Goal: Information Seeking & Learning: Learn about a topic

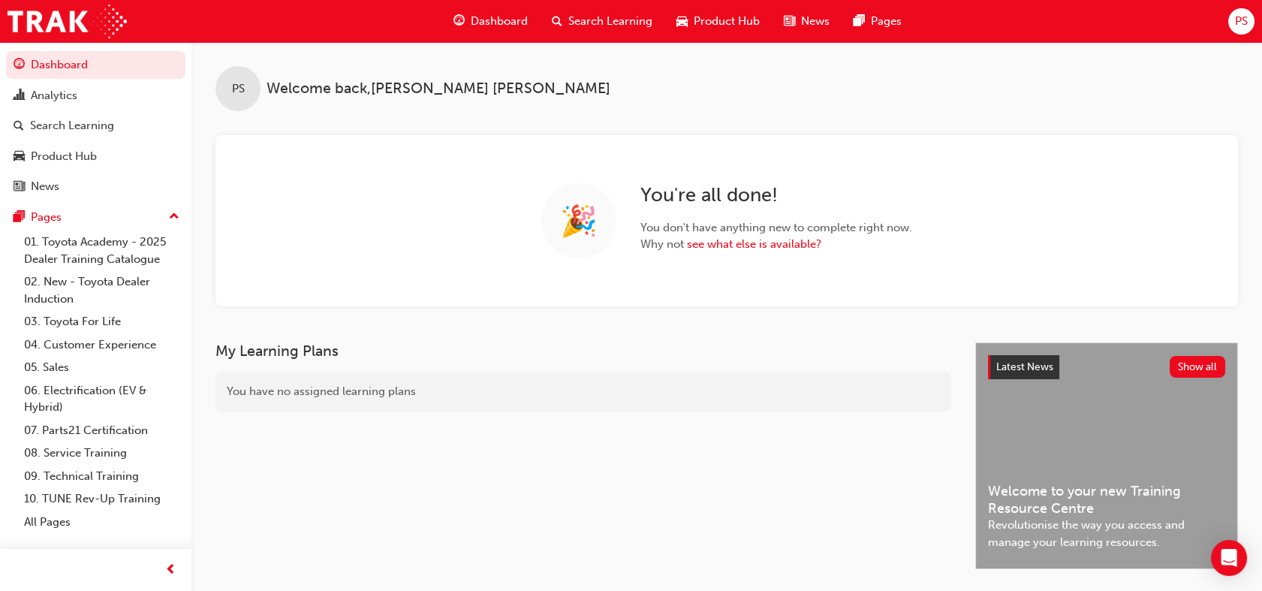
click at [722, 24] on span "Product Hub" at bounding box center [727, 21] width 66 height 17
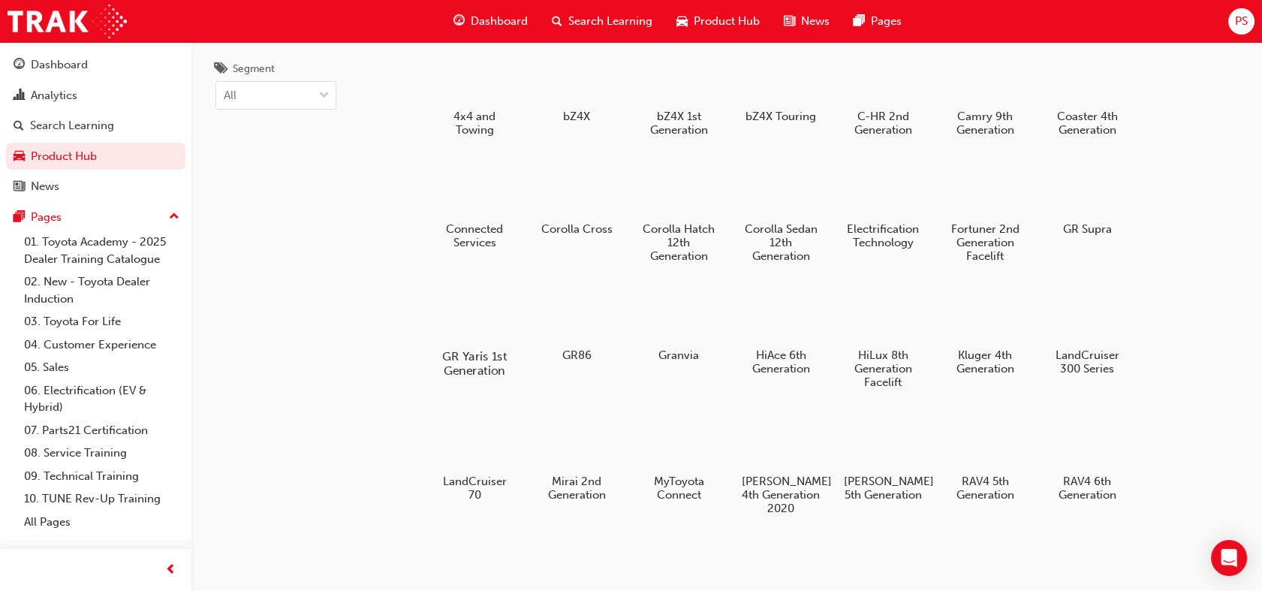
scroll to position [83, 0]
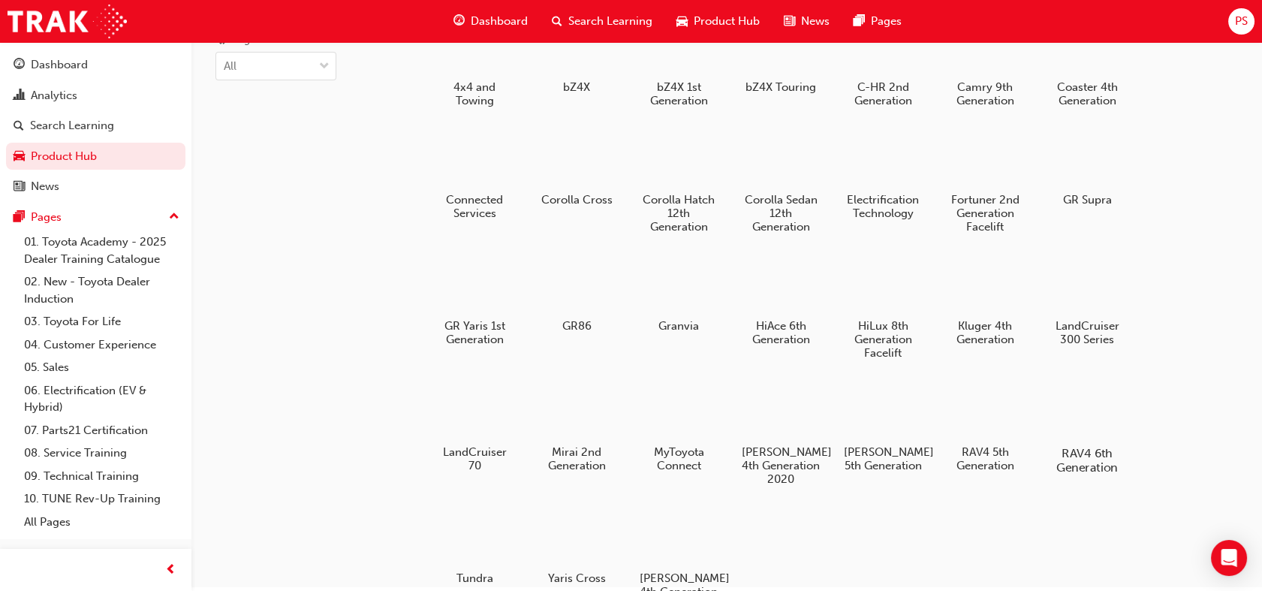
click at [1093, 402] on div at bounding box center [1087, 410] width 83 height 60
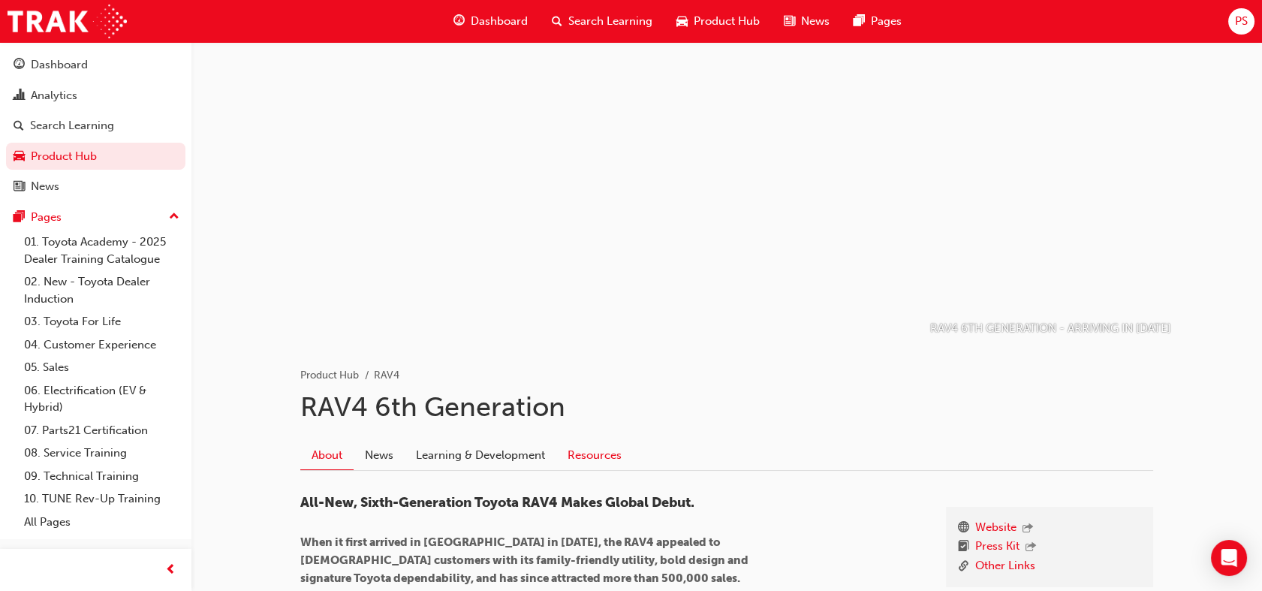
click at [612, 455] on link "Resources" at bounding box center [594, 455] width 77 height 29
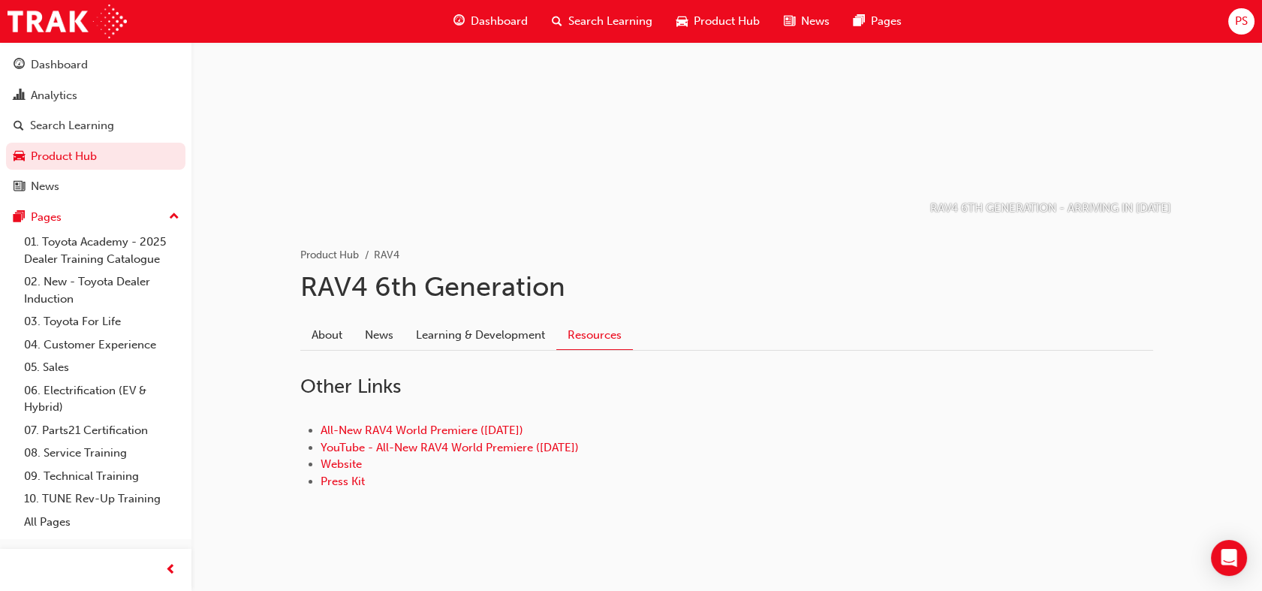
scroll to position [128, 0]
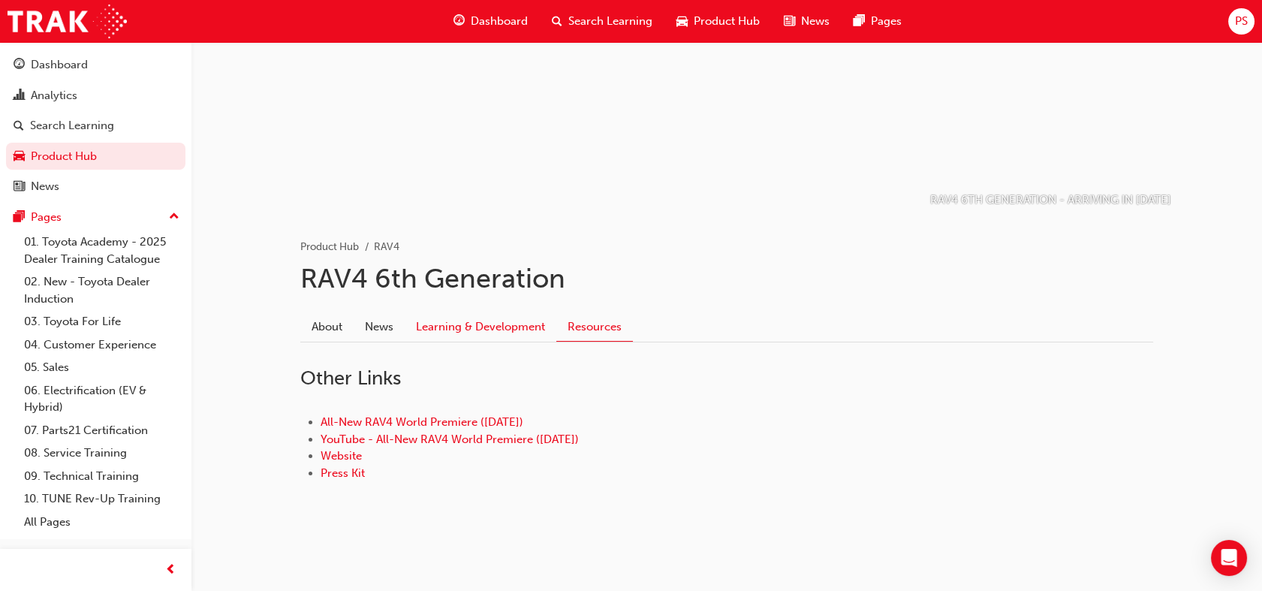
click at [501, 332] on link "Learning & Development" at bounding box center [481, 326] width 152 height 29
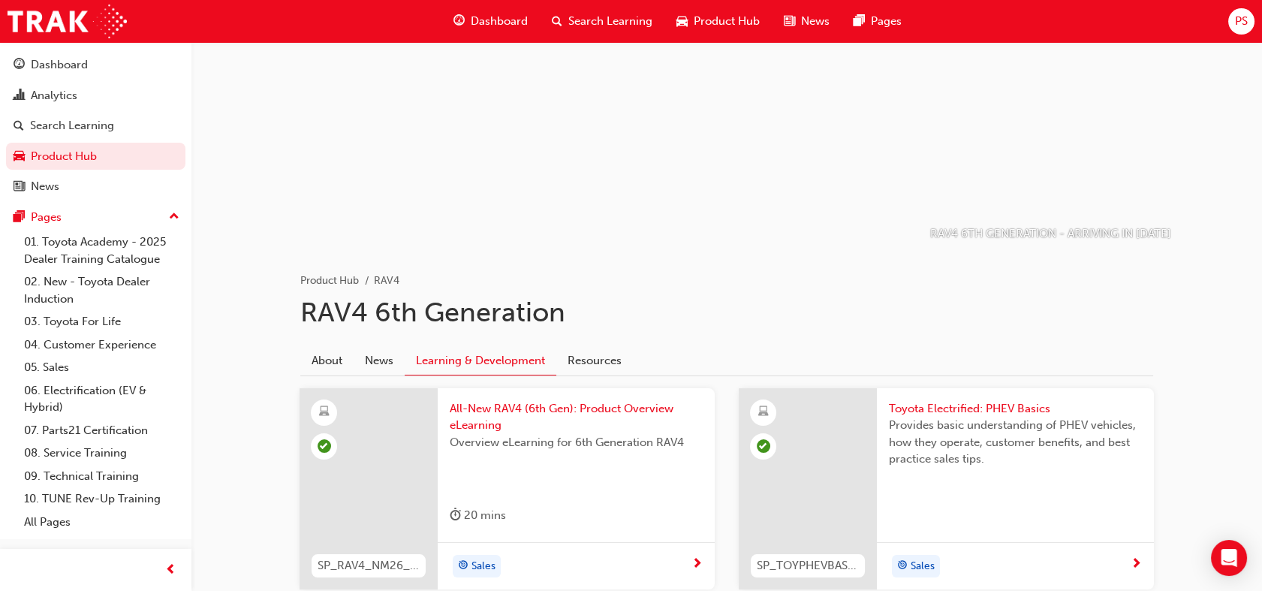
scroll to position [201, 0]
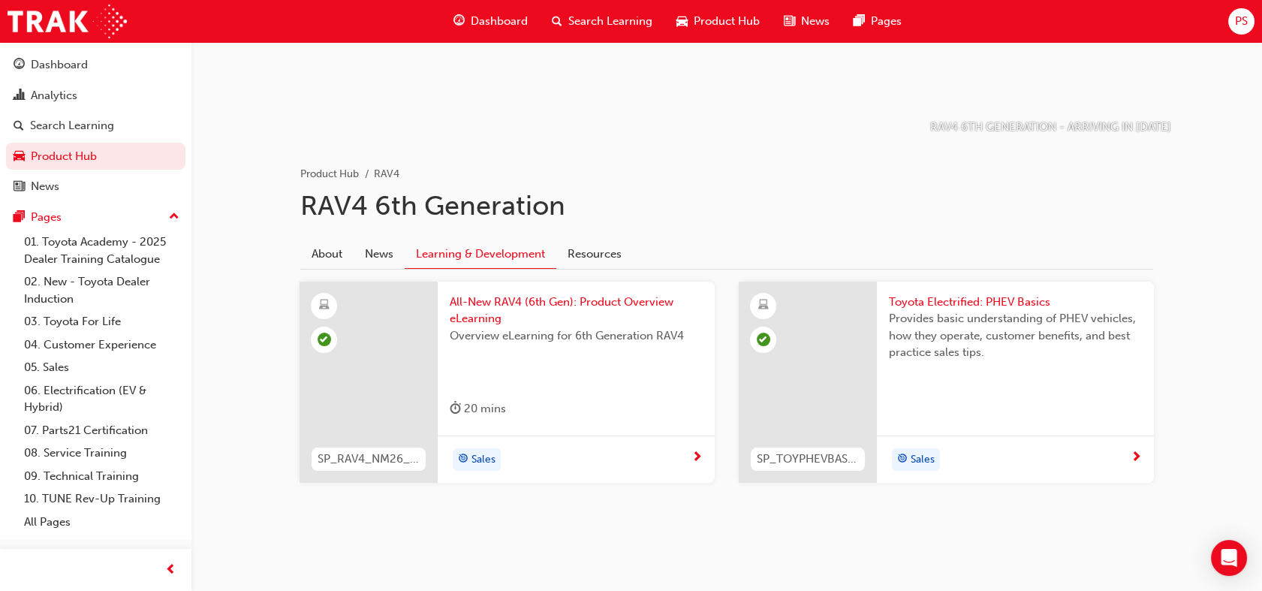
click at [972, 304] on span "Toyota Electrified: PHEV Basics" at bounding box center [1015, 301] width 253 height 17
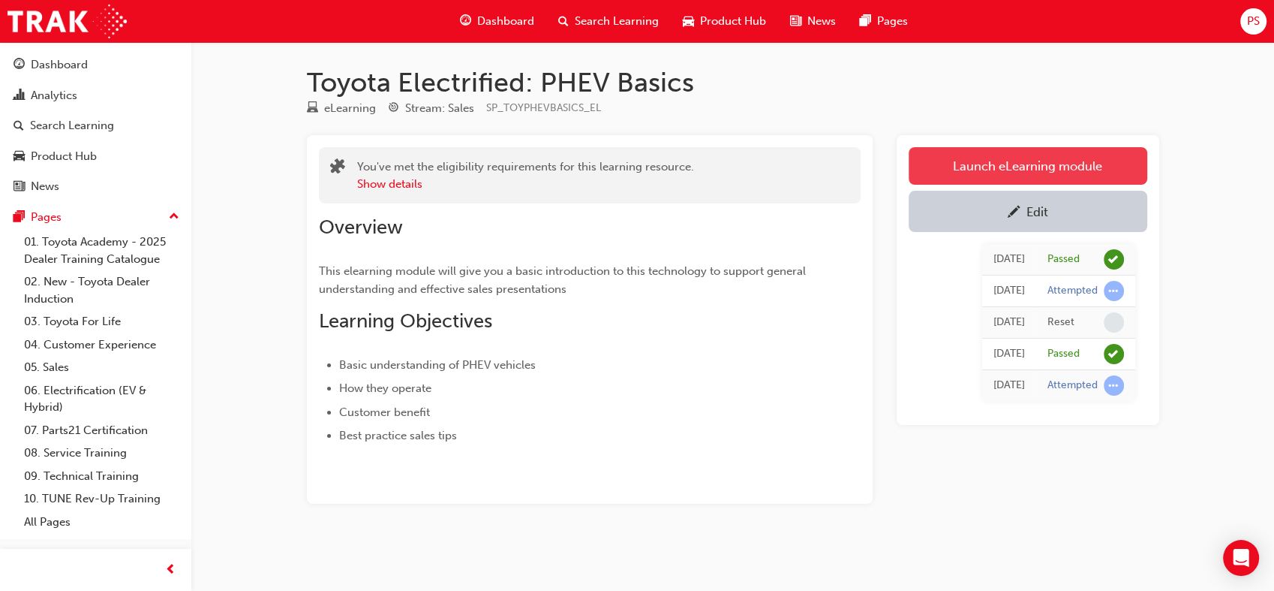
click at [979, 169] on link "Launch eLearning module" at bounding box center [1028, 166] width 239 height 38
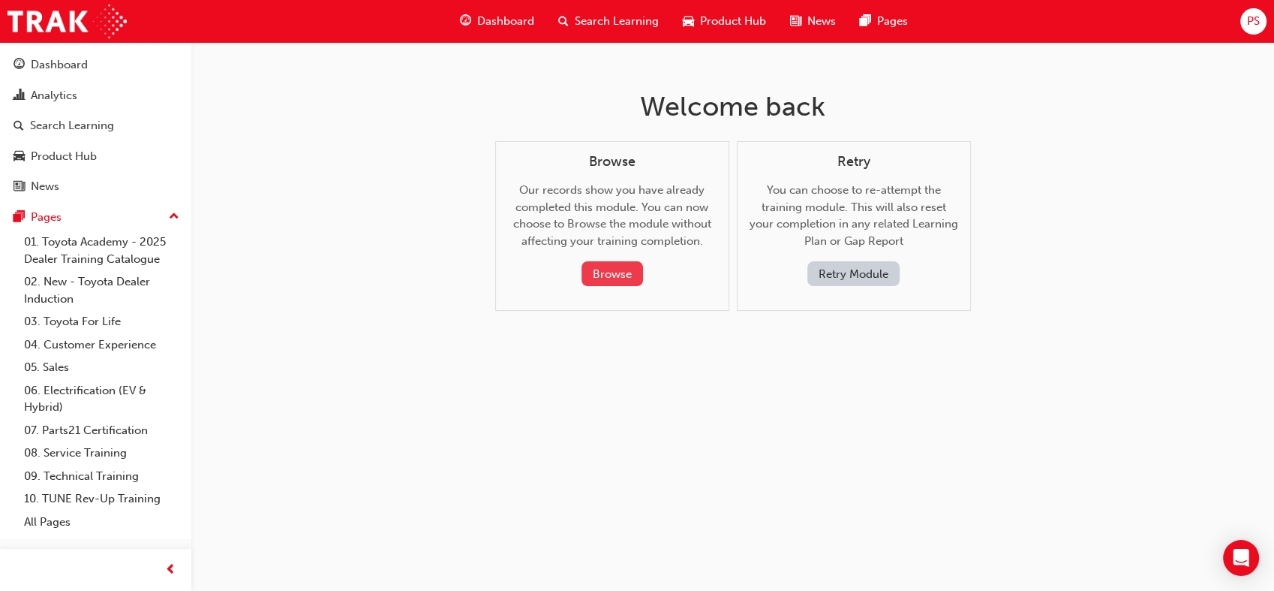
click at [590, 269] on button "Browse" at bounding box center [613, 273] width 62 height 25
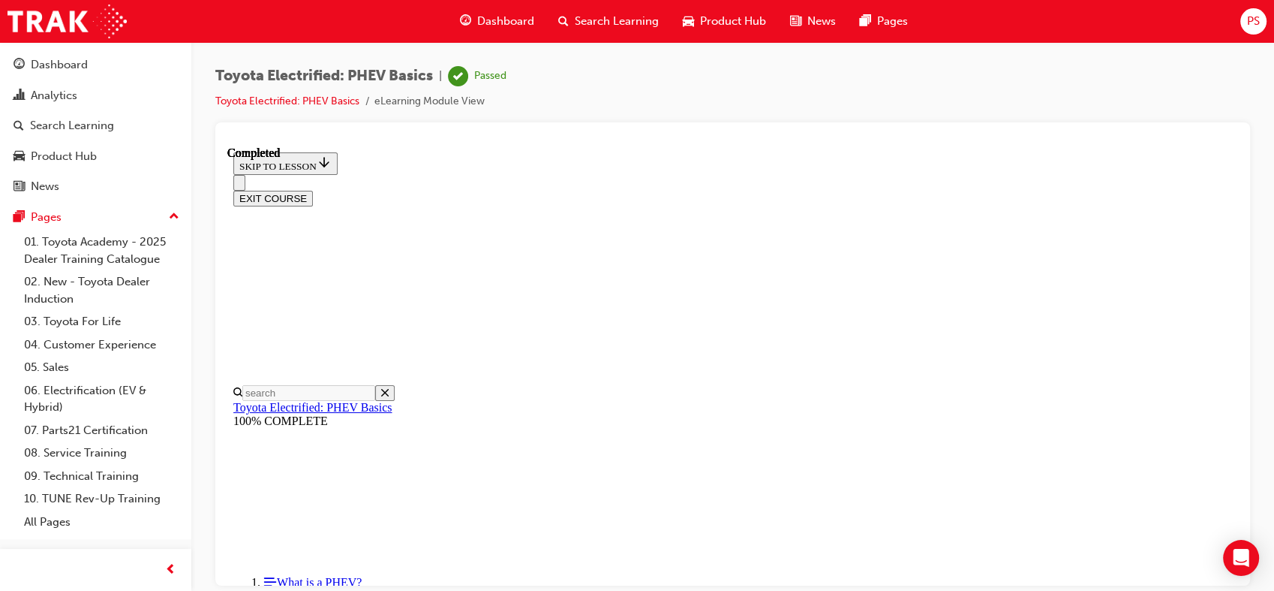
scroll to position [213, 0]
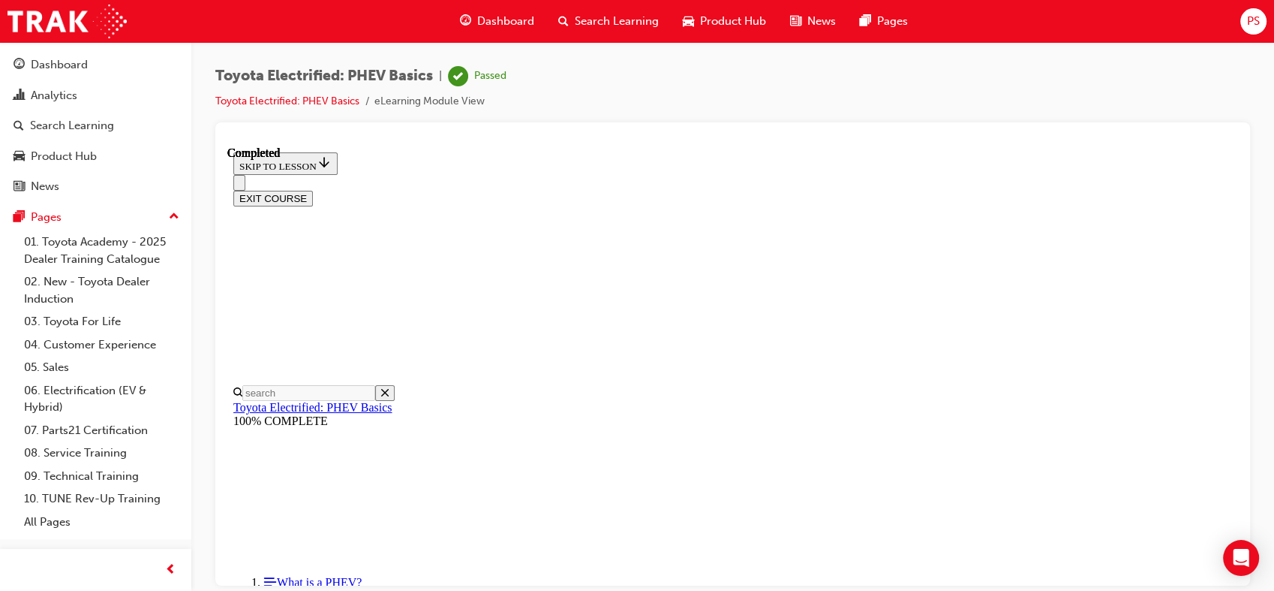
scroll to position [1631, 0]
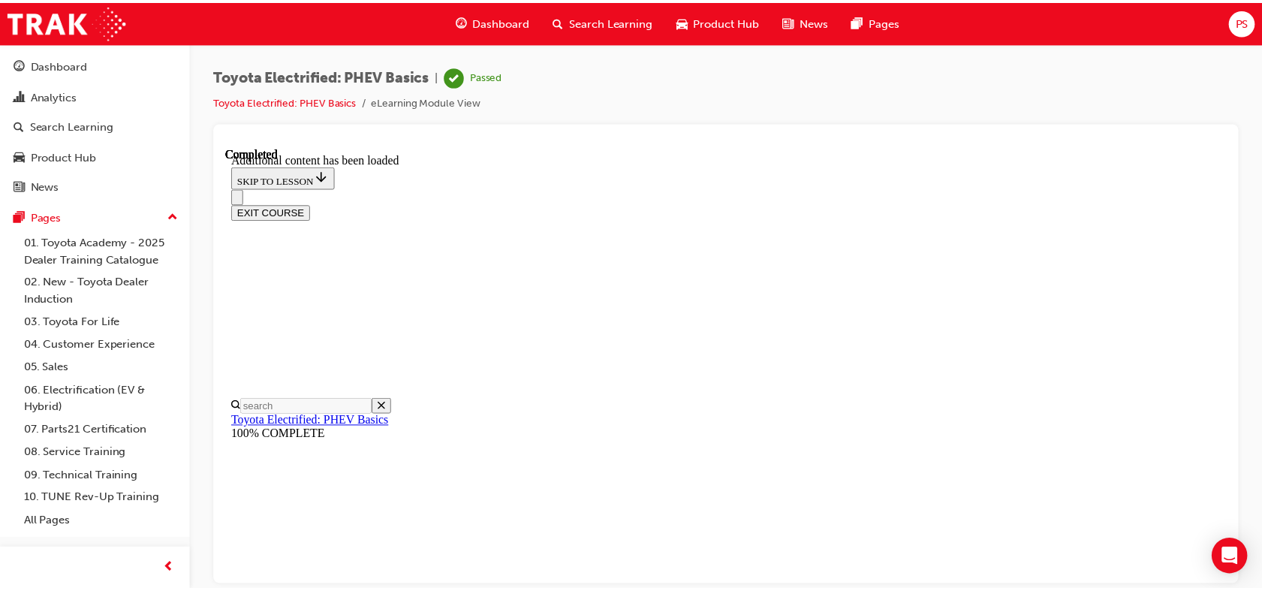
scroll to position [47, 0]
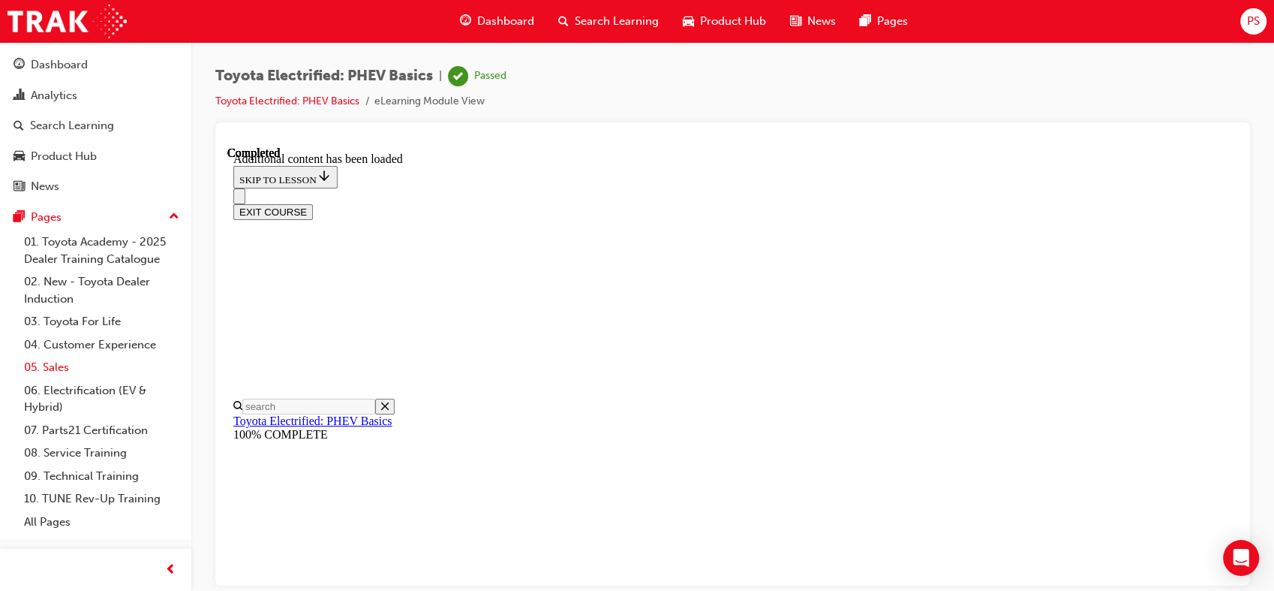
click at [65, 363] on link "05. Sales" at bounding box center [101, 367] width 167 height 23
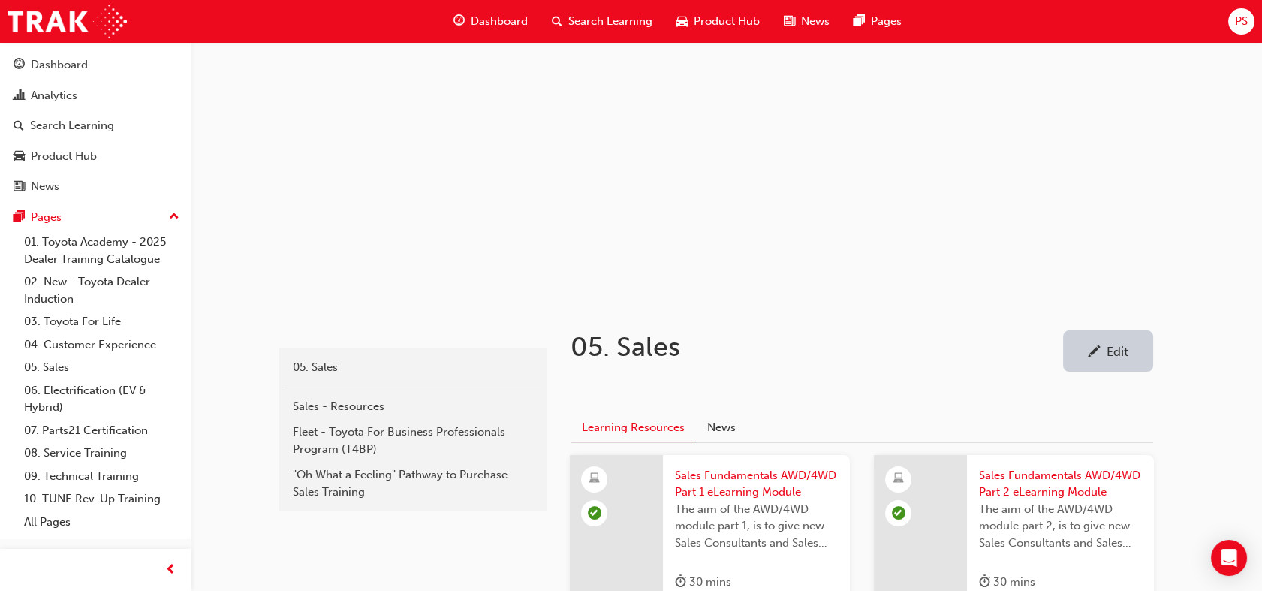
scroll to position [83, 0]
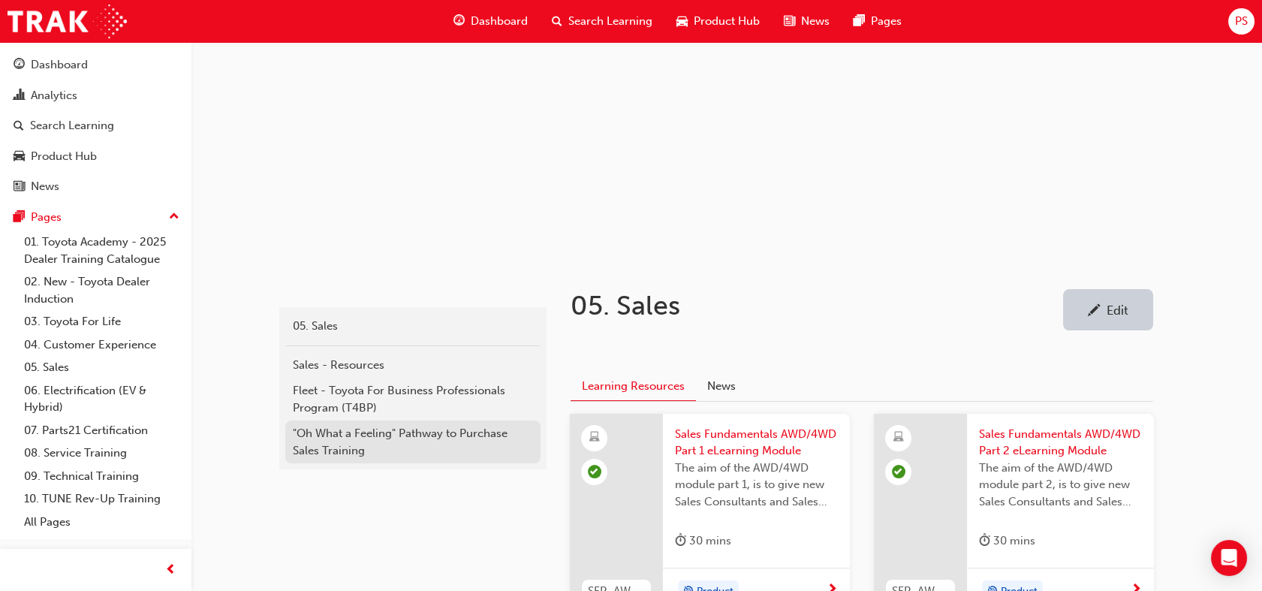
click at [384, 435] on div ""Oh What a Feeling" Pathway to Purchase Sales Training" at bounding box center [413, 442] width 240 height 34
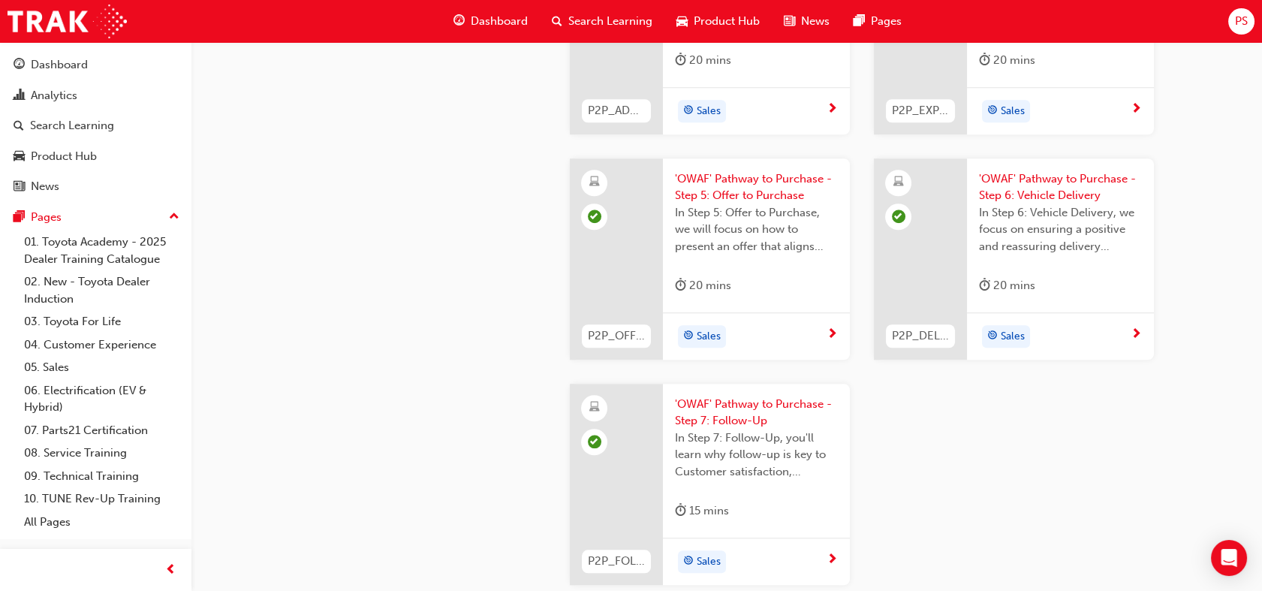
scroll to position [2668, 0]
